Goal: Information Seeking & Learning: Find specific fact

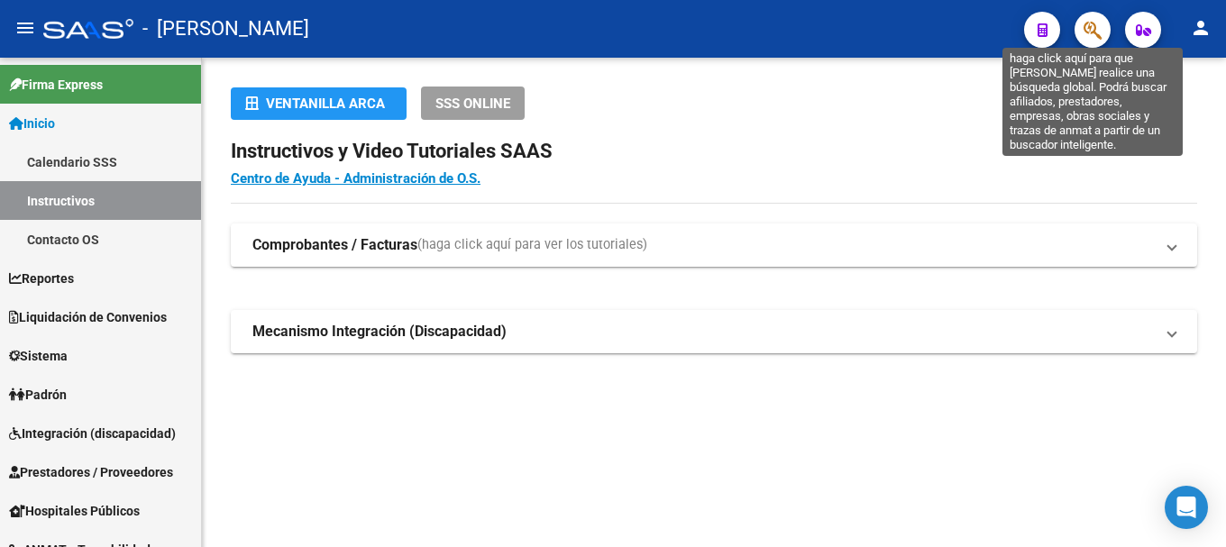
click at [1096, 34] on icon "button" at bounding box center [1092, 30] width 18 height 21
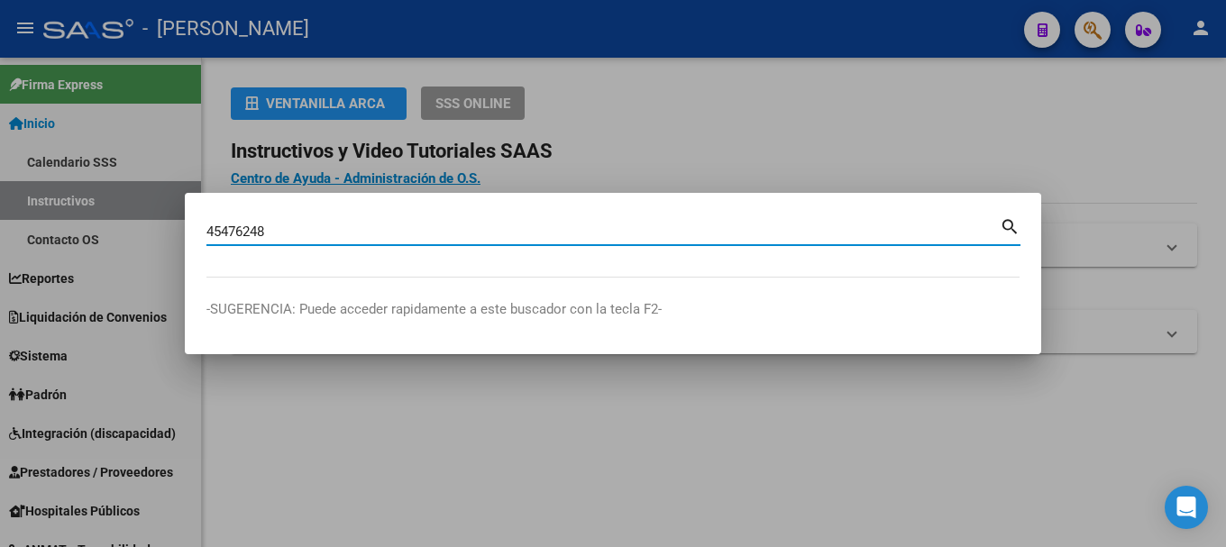
type input "45476248"
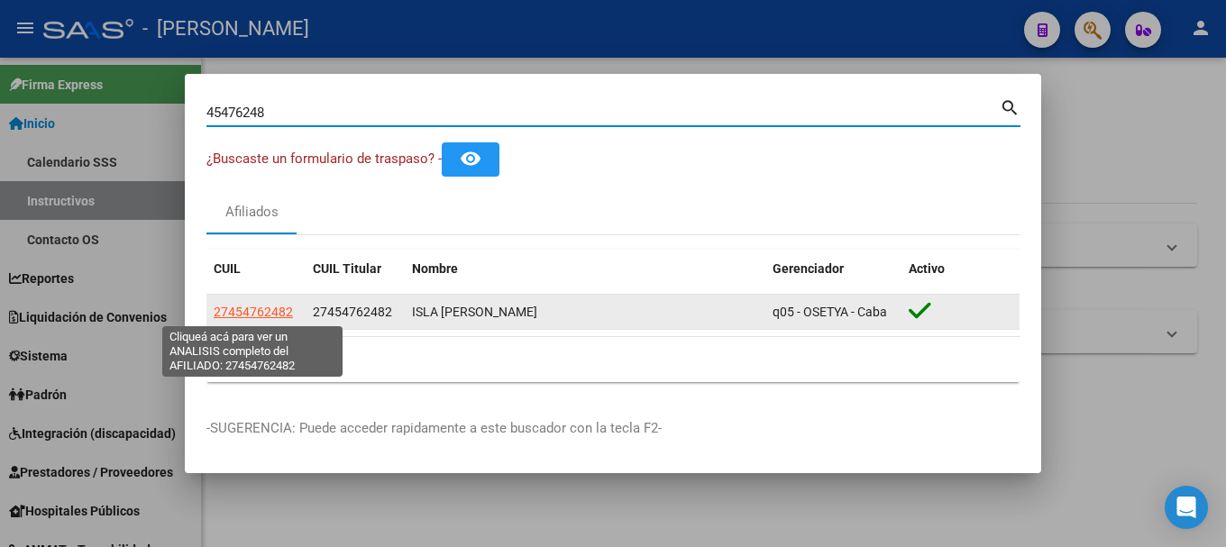
click at [256, 315] on span "27454762482" at bounding box center [253, 312] width 79 height 14
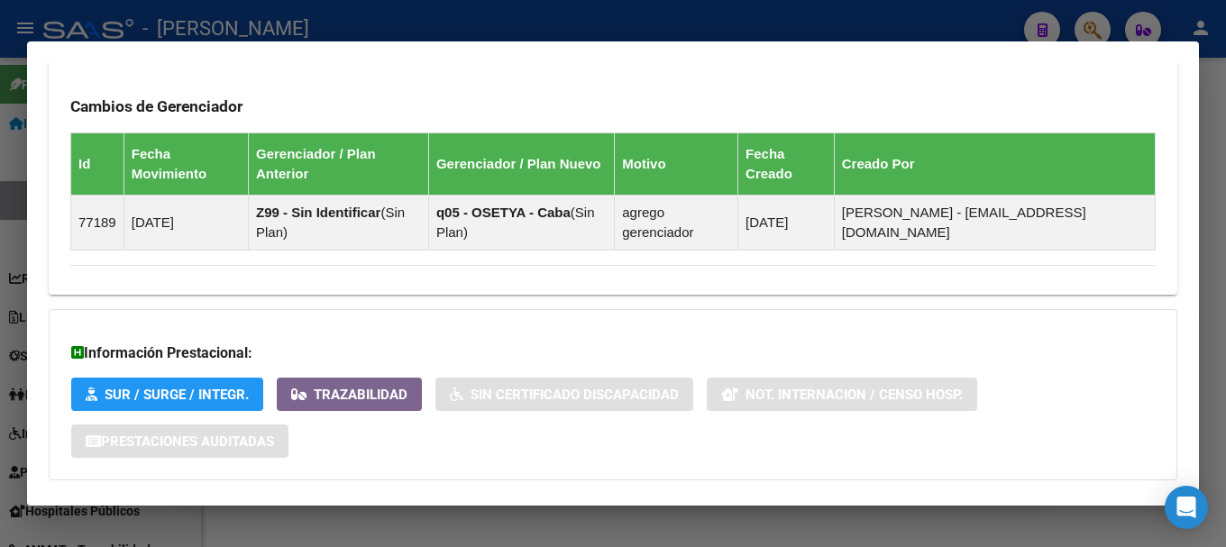
scroll to position [1147, 0]
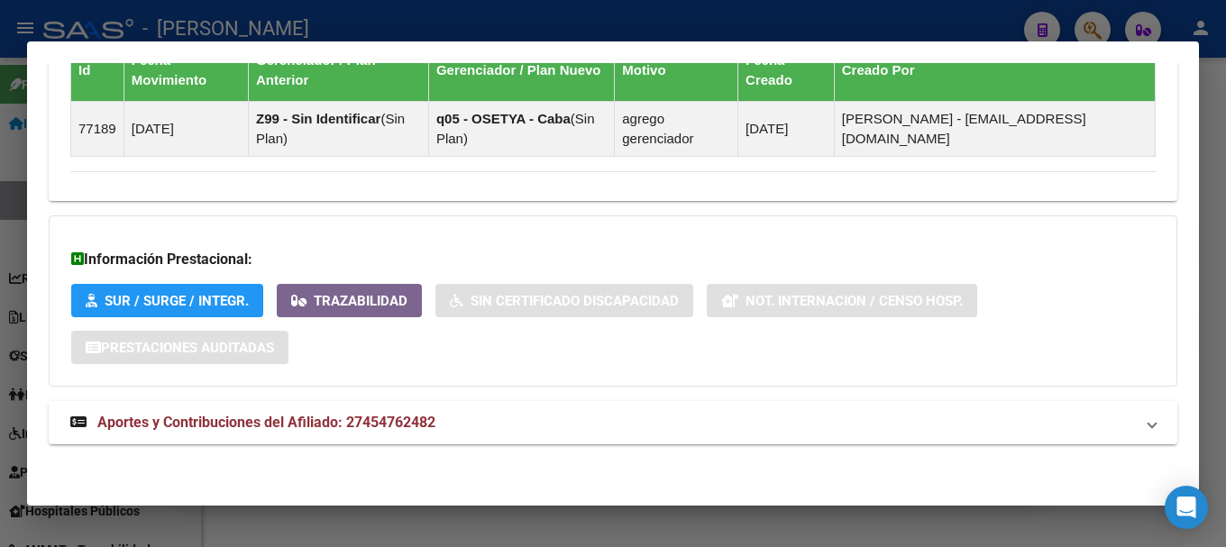
click at [480, 426] on mat-panel-title "Aportes y Contribuciones del Afiliado: 27454762482" at bounding box center [602, 423] width 1064 height 22
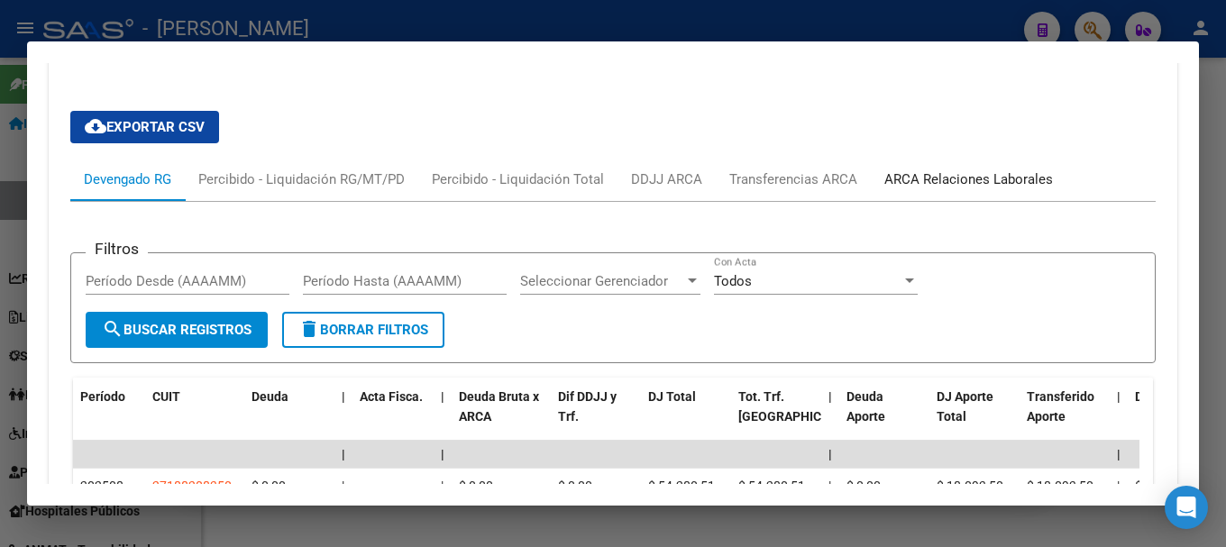
click at [972, 198] on div "ARCA Relaciones Laborales" at bounding box center [969, 179] width 196 height 43
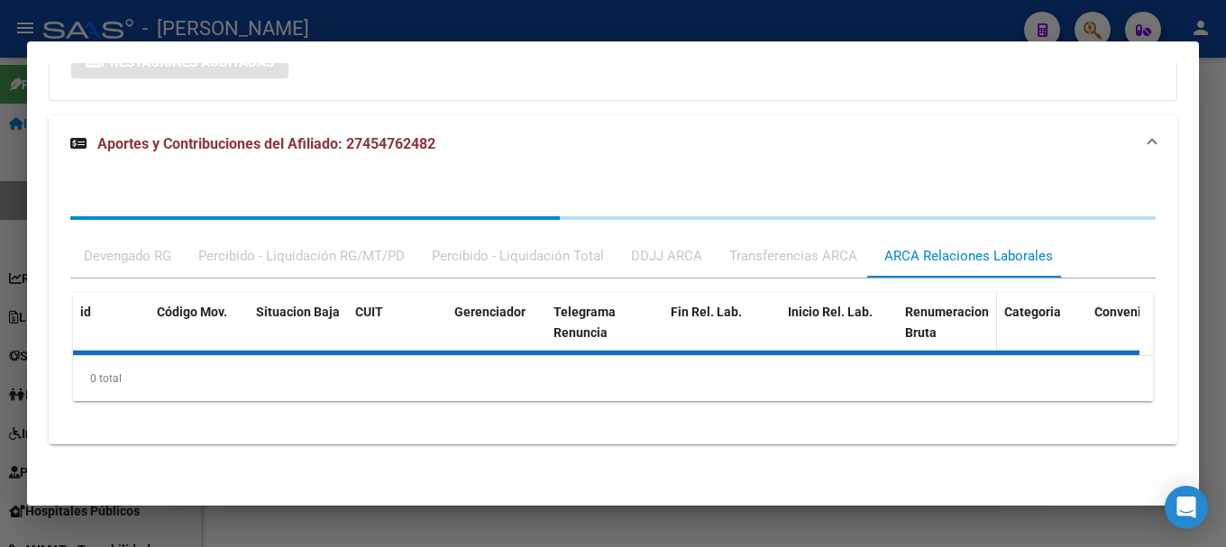
scroll to position [1521, 0]
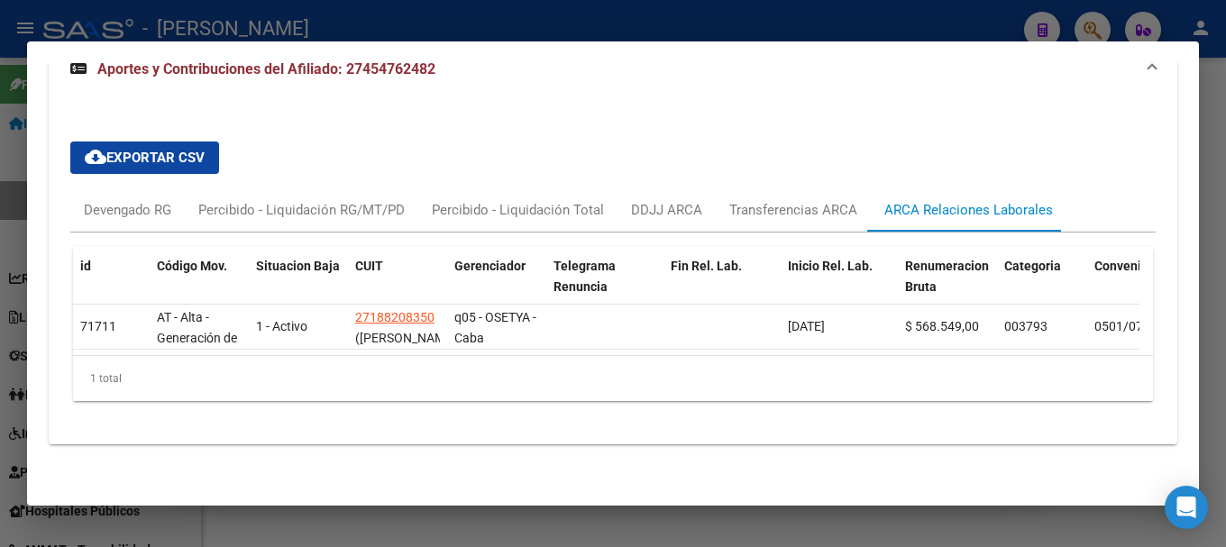
click at [472, 32] on div at bounding box center [613, 273] width 1226 height 547
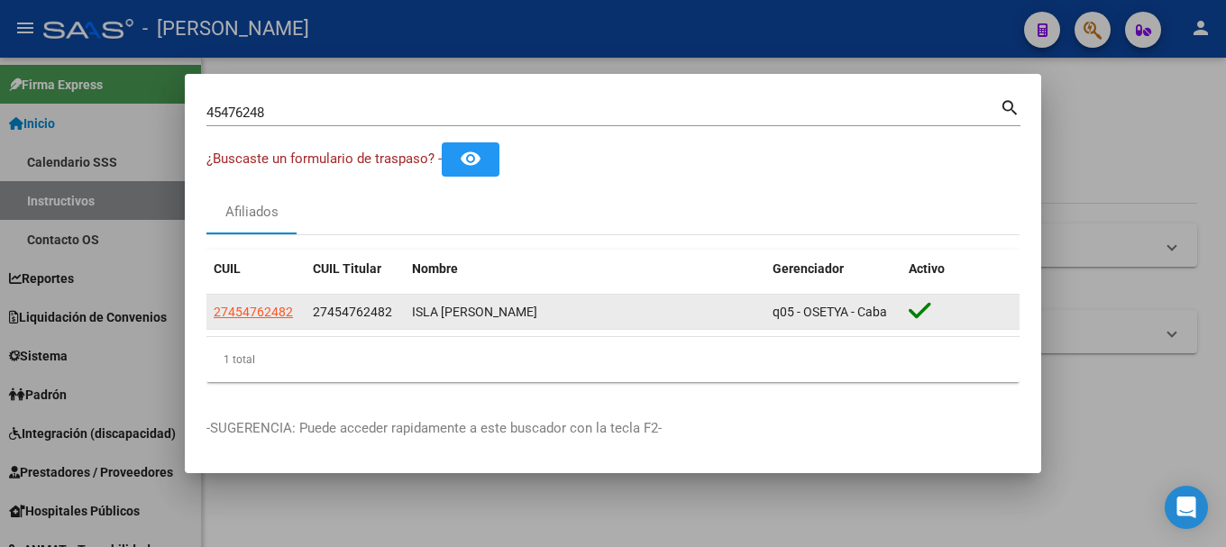
click at [348, 307] on span "27454762482" at bounding box center [352, 312] width 79 height 14
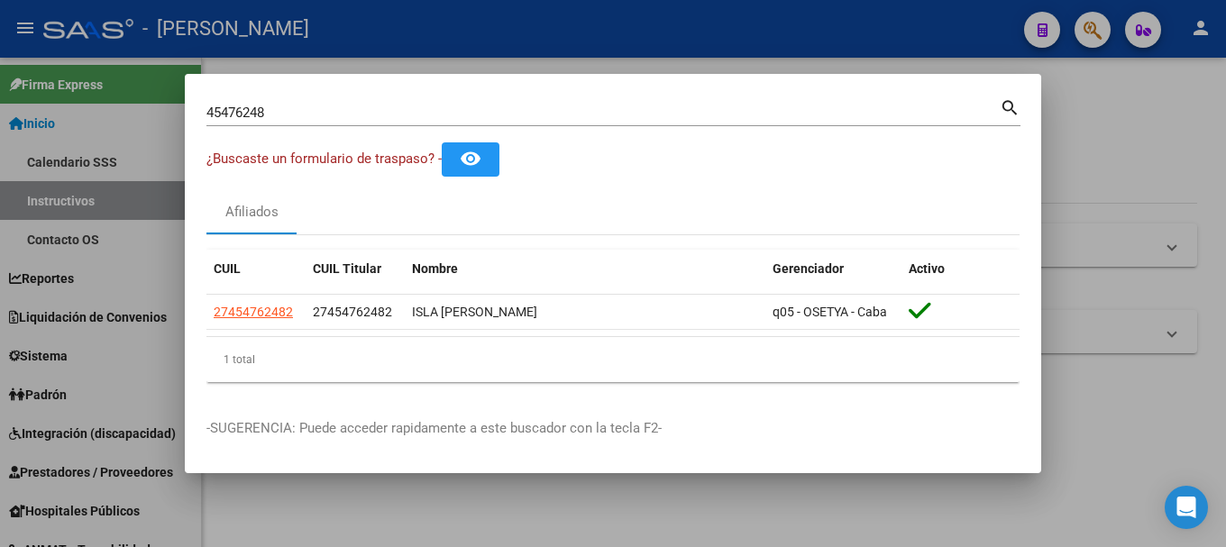
copy span "27454762482"
